Goal: Task Accomplishment & Management: Use online tool/utility

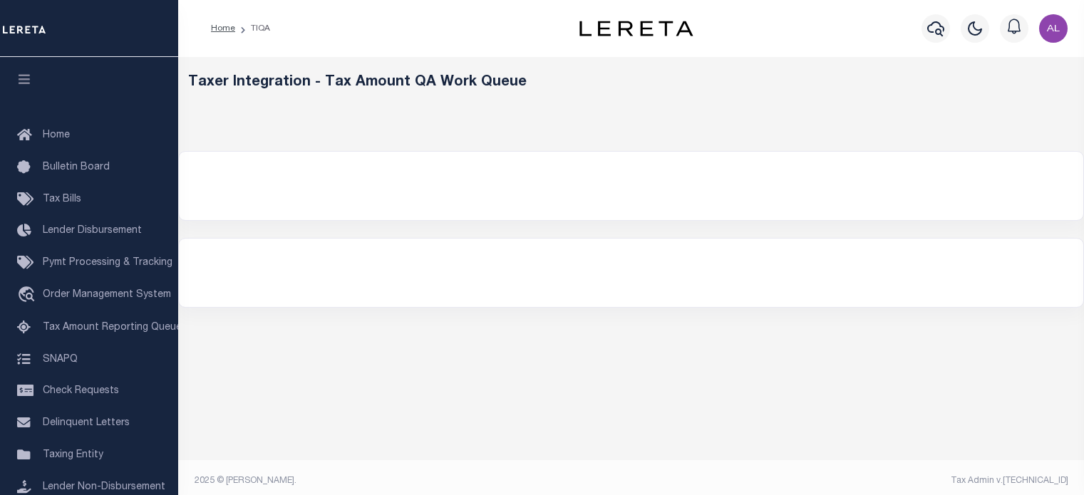
select select "200"
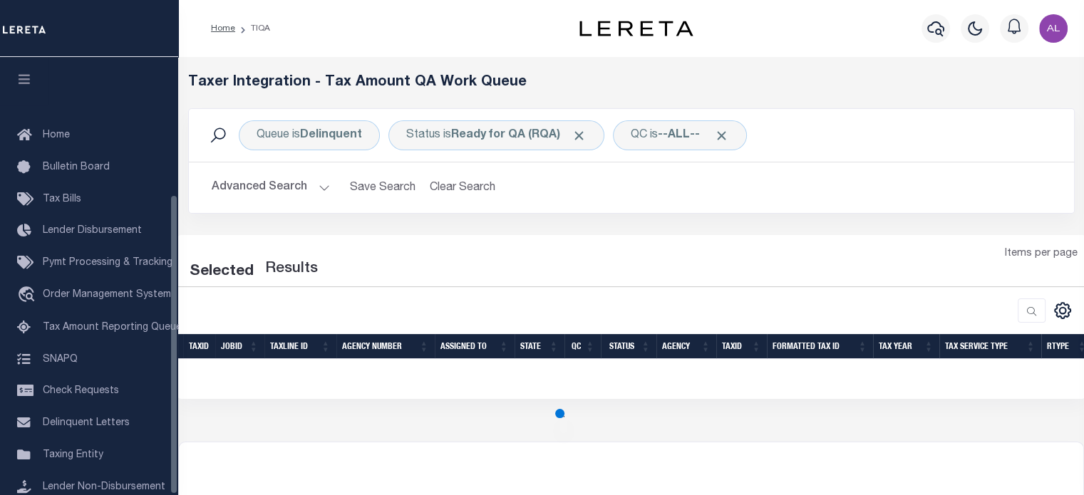
scroll to position [201, 0]
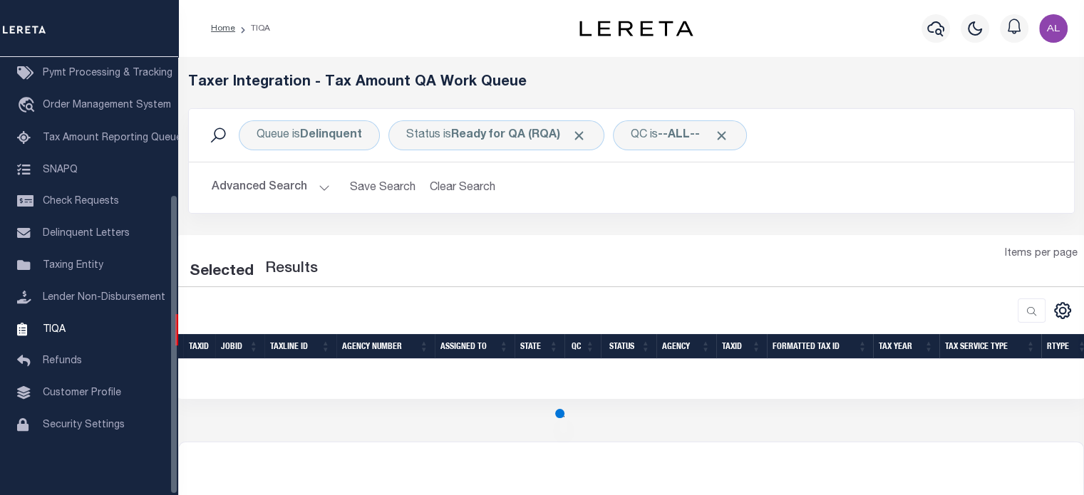
select select "200"
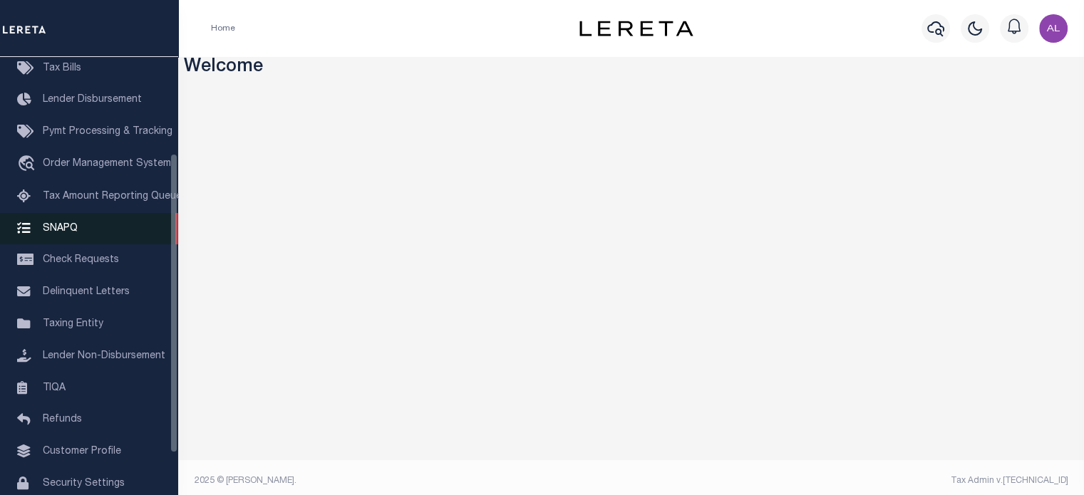
scroll to position [143, 0]
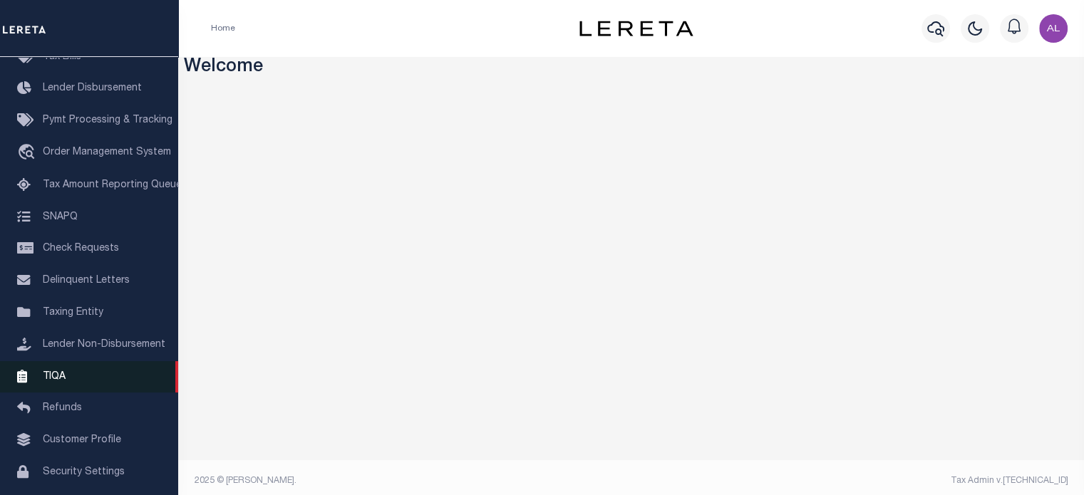
click at [74, 385] on link "TIQA" at bounding box center [89, 377] width 178 height 32
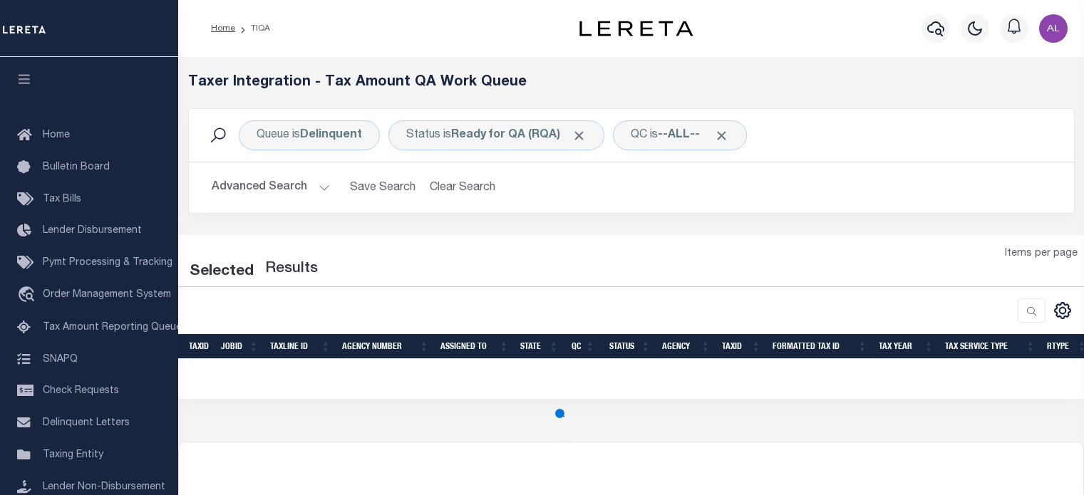
select select "200"
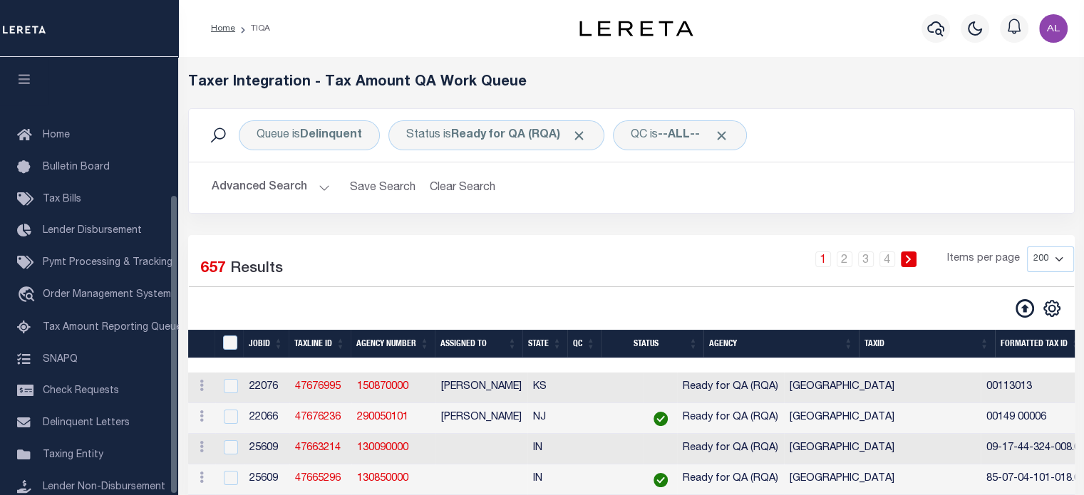
scroll to position [201, 0]
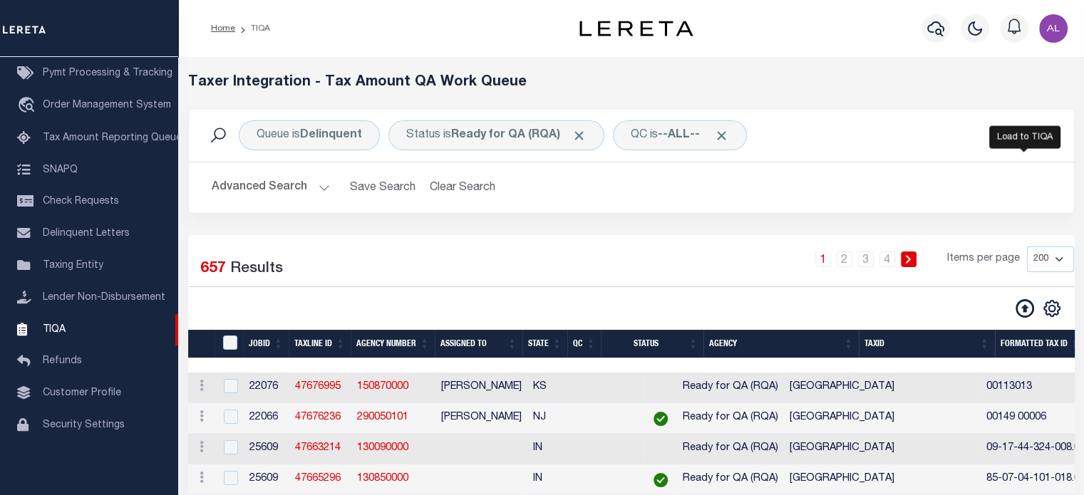
click at [1030, 310] on icon at bounding box center [1024, 308] width 19 height 19
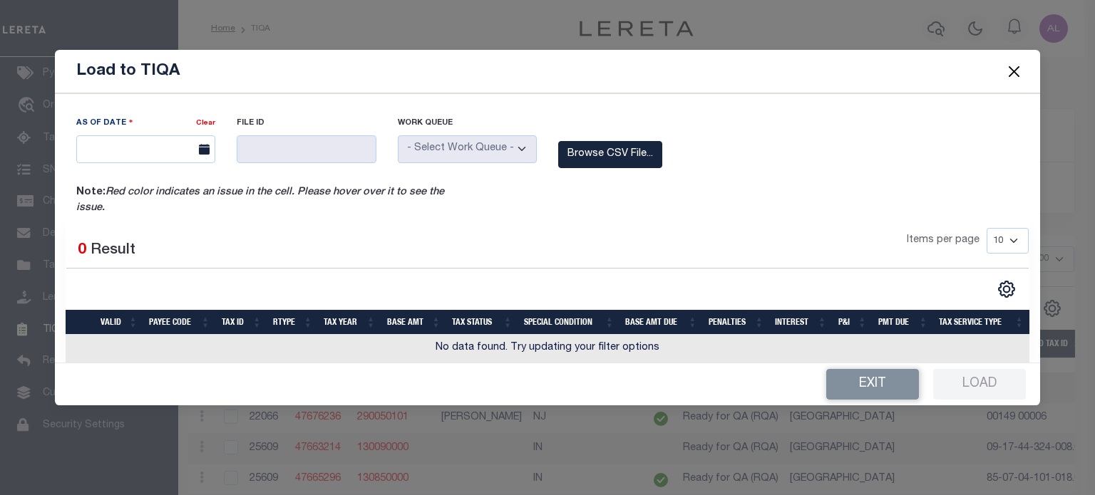
click at [743, 155] on div "As Of Date Clear File ID Work Queue" at bounding box center [547, 150] width 963 height 70
click at [735, 187] on div at bounding box center [748, 200] width 562 height 31
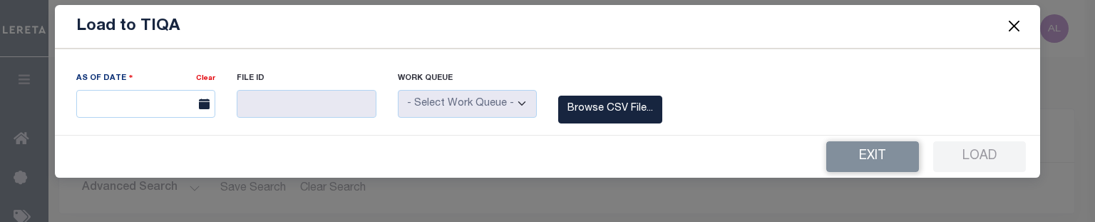
click at [715, 100] on div "As Of Date Clear File ID Work Queue" at bounding box center [547, 106] width 963 height 70
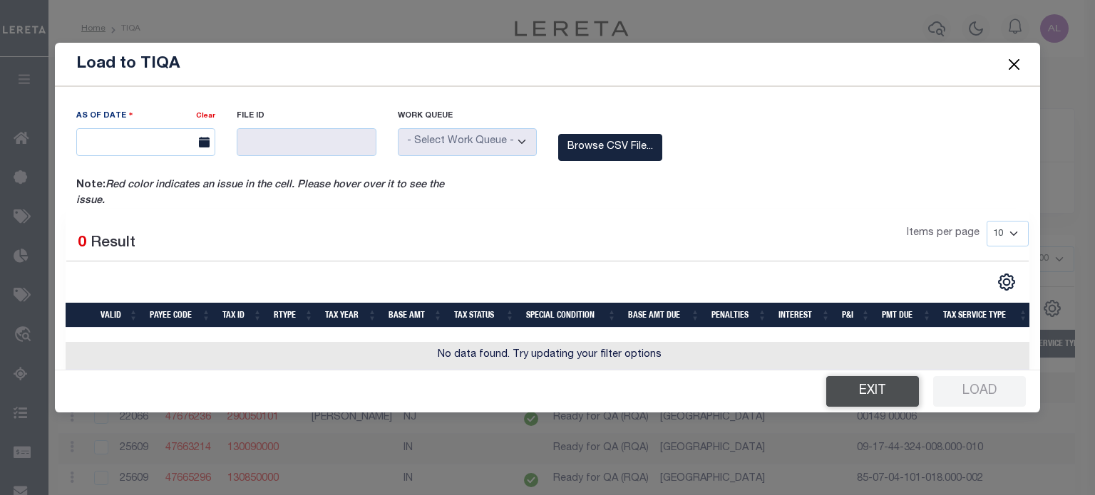
click at [867, 393] on button "Exit" at bounding box center [872, 391] width 93 height 31
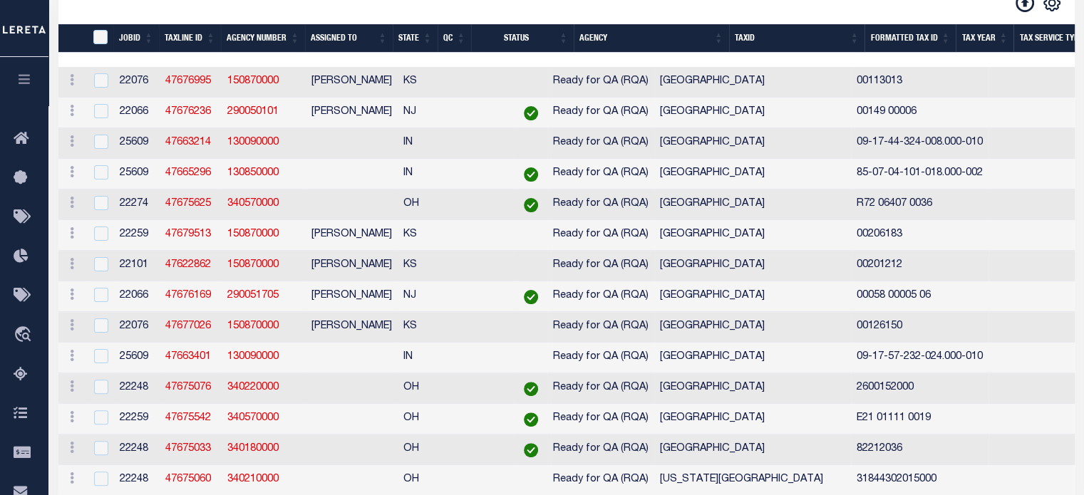
scroll to position [0, 0]
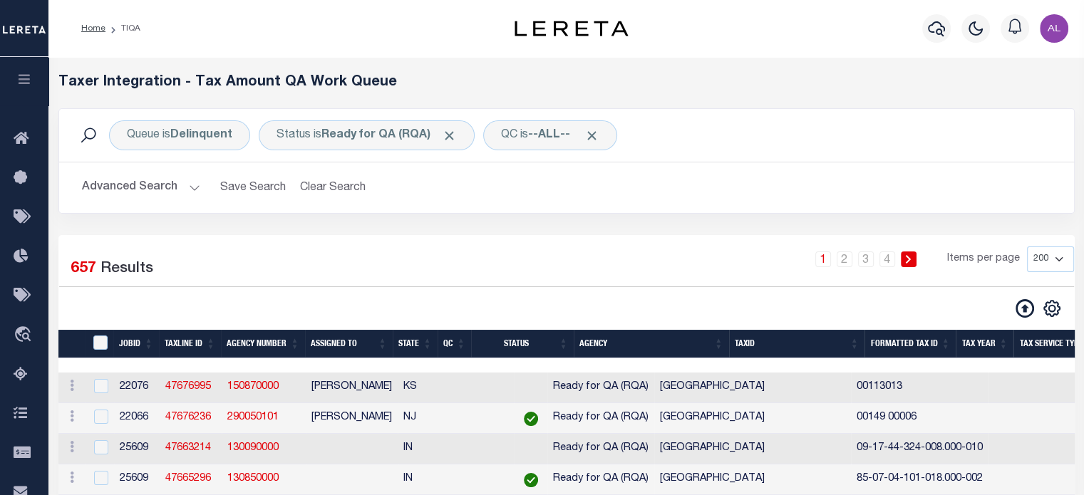
click at [185, 185] on button "Advanced Search" at bounding box center [141, 188] width 118 height 28
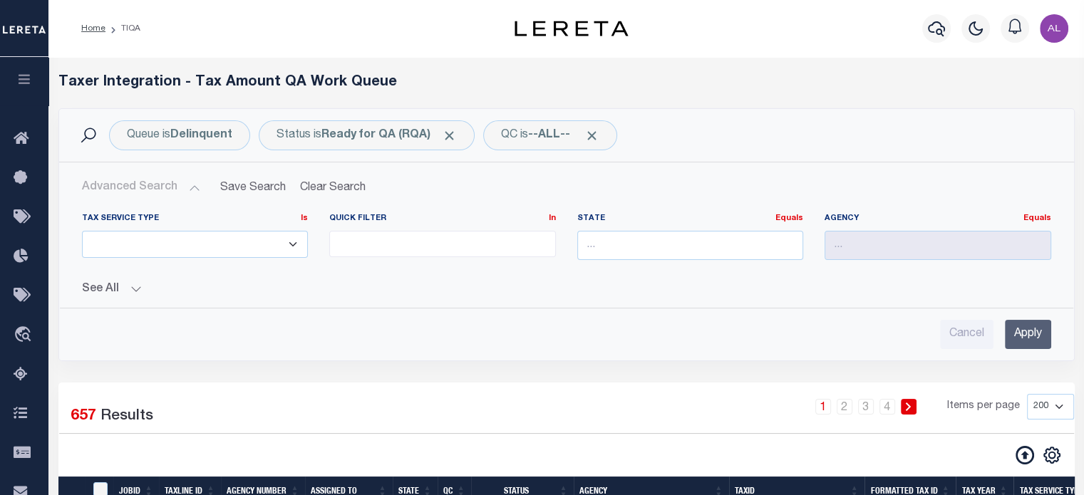
click at [185, 185] on button "Advanced Search" at bounding box center [141, 188] width 118 height 28
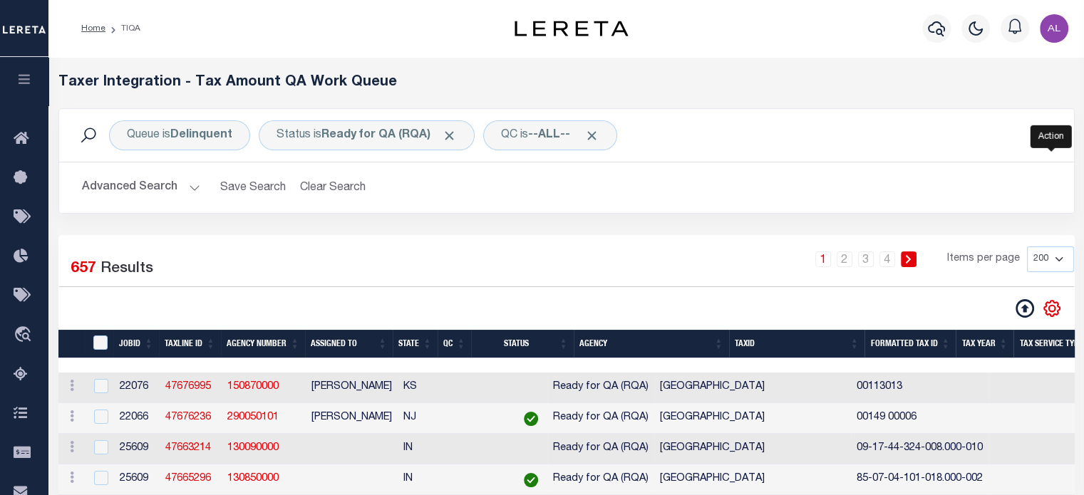
click at [1052, 305] on icon "" at bounding box center [1051, 308] width 6 height 6
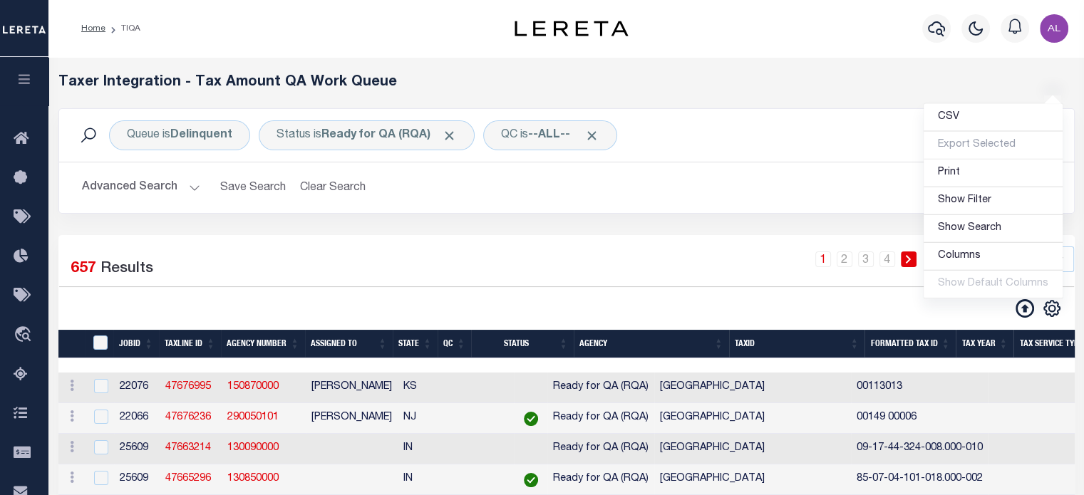
click at [648, 303] on div "CSV Export Selected Print Show Filter Show Search Columns 0: 1: TaxID 2: JobID …" at bounding box center [820, 309] width 507 height 20
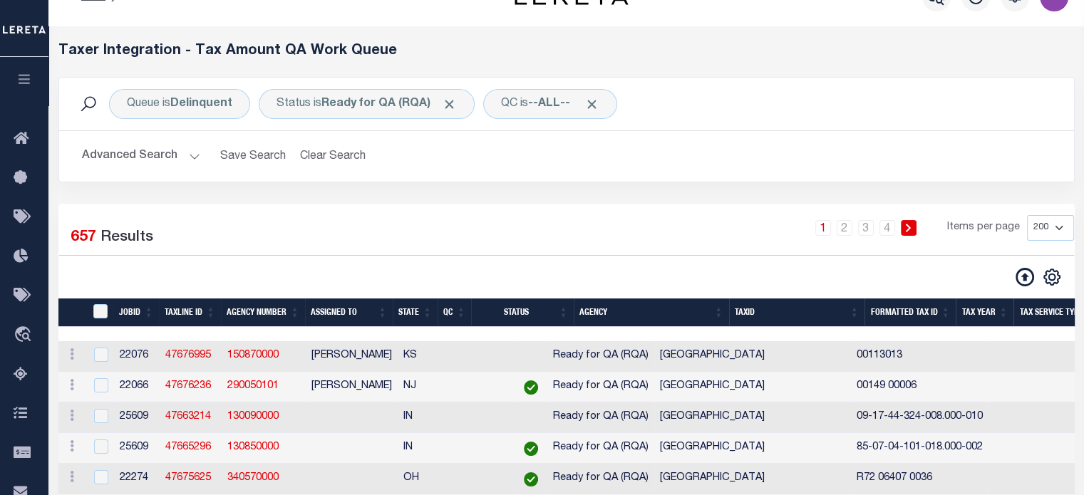
scroll to position [23, 0]
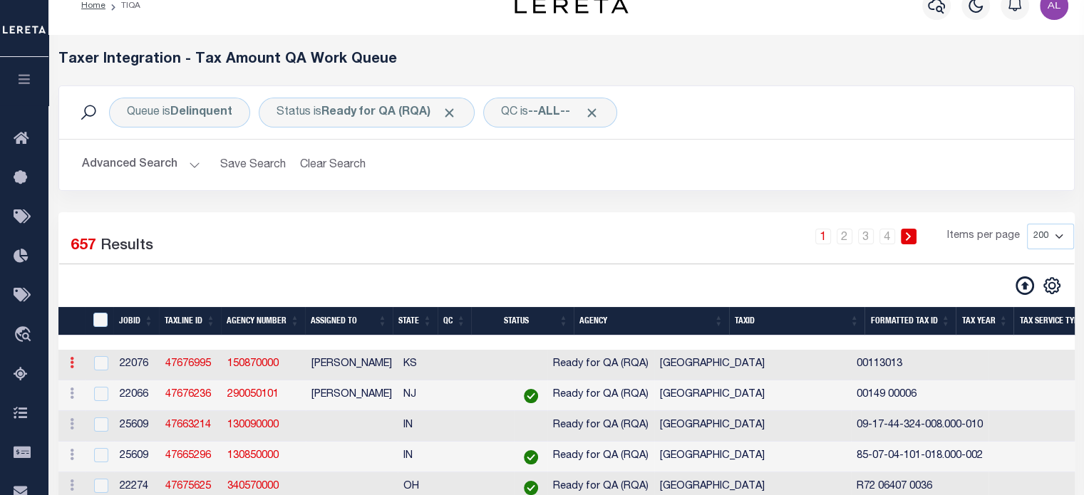
click at [72, 363] on icon at bounding box center [72, 362] width 4 height 11
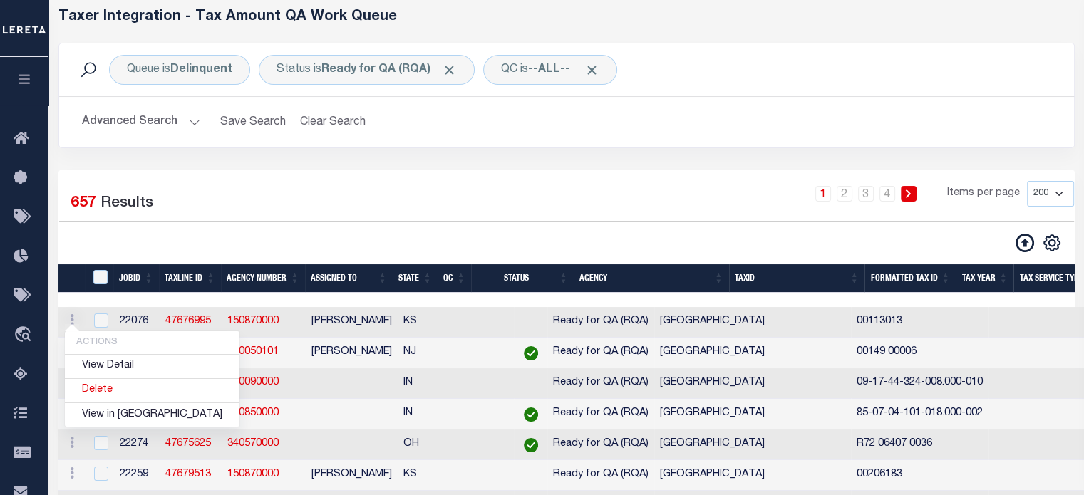
scroll to position [66, 0]
